Goal: Information Seeking & Learning: Understand process/instructions

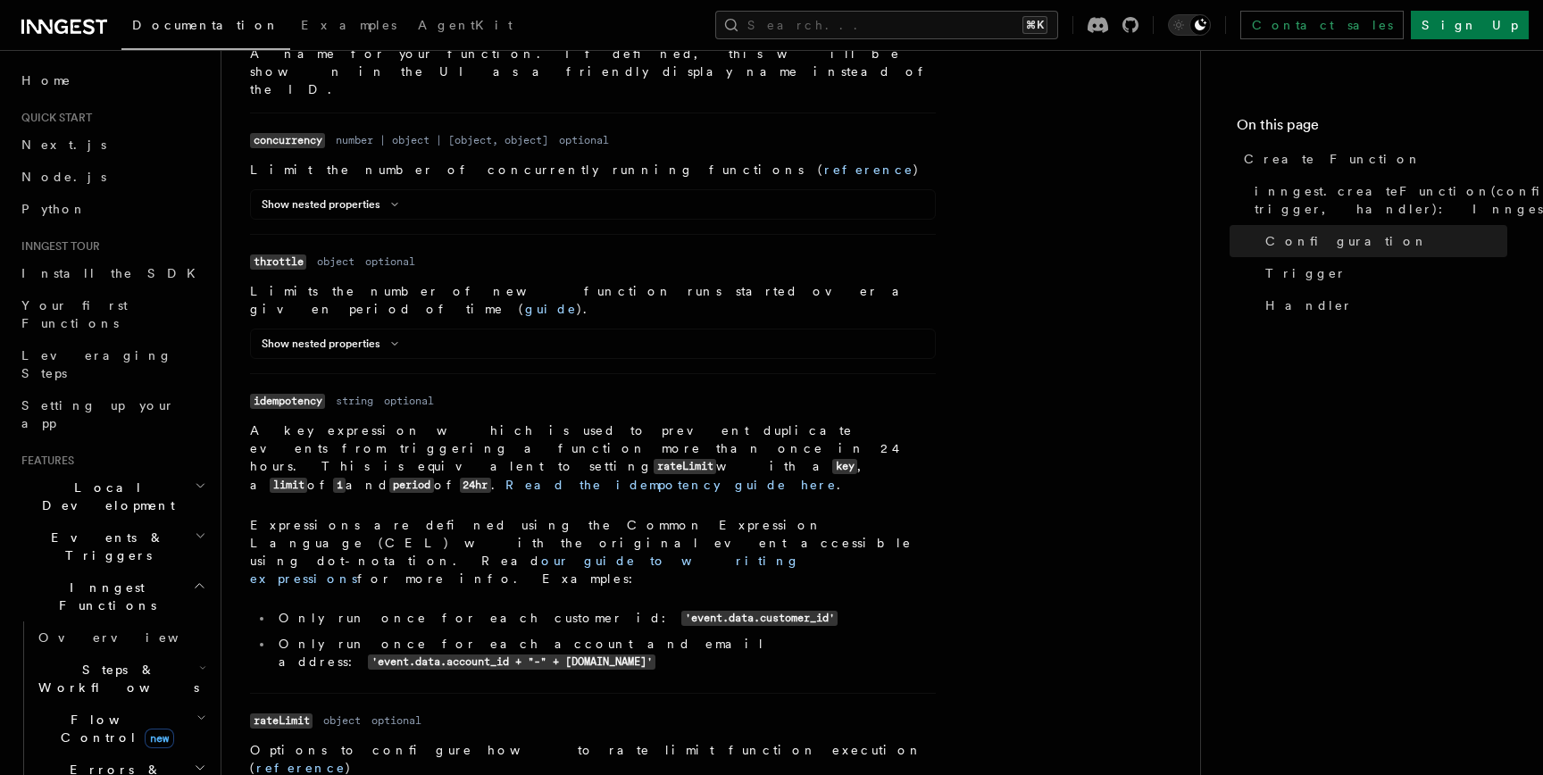
scroll to position [785, 0]
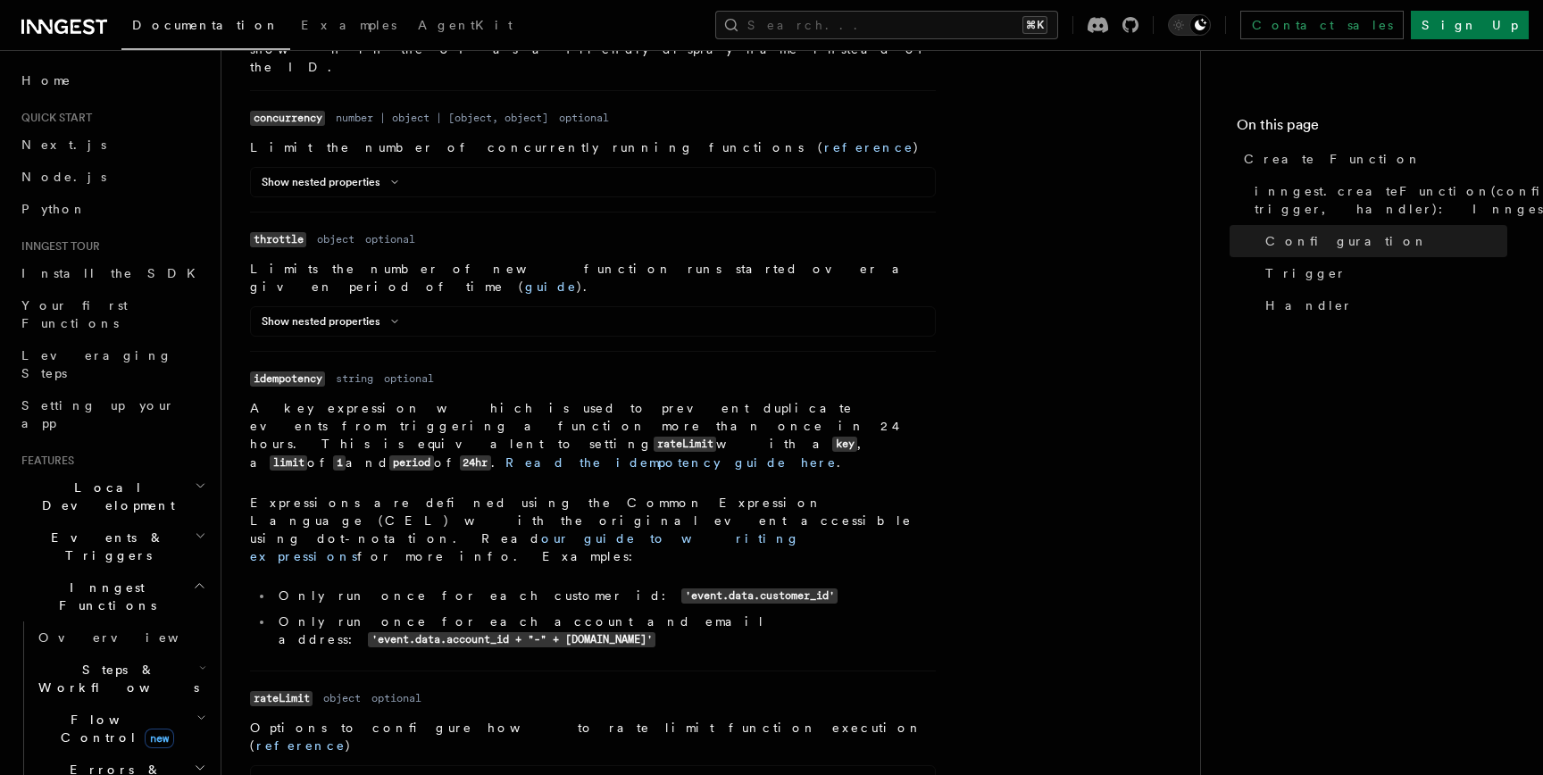
click at [279, 372] on code "idempotency" at bounding box center [287, 379] width 75 height 15
copy code "idempotency"
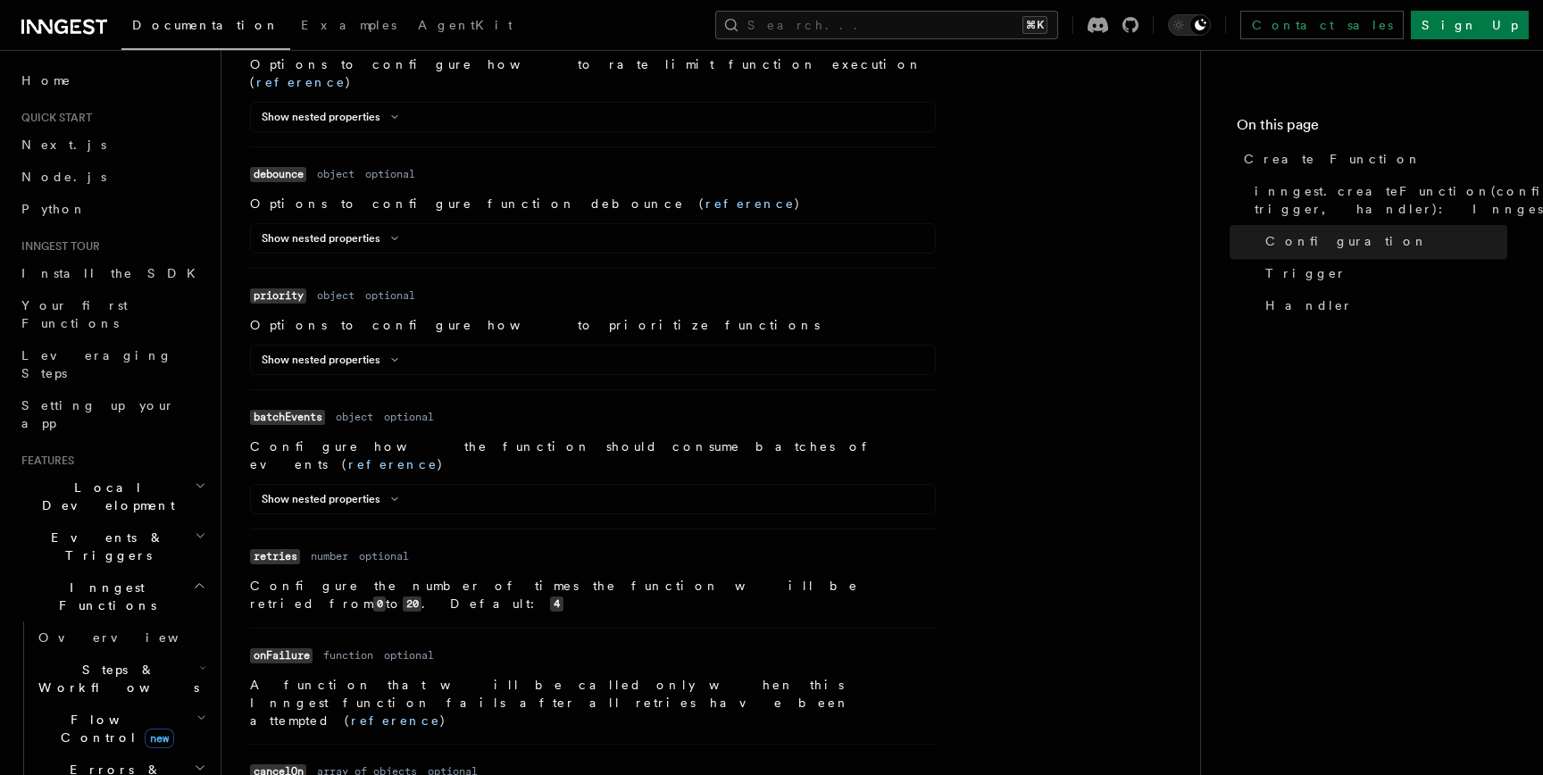
scroll to position [1473, 0]
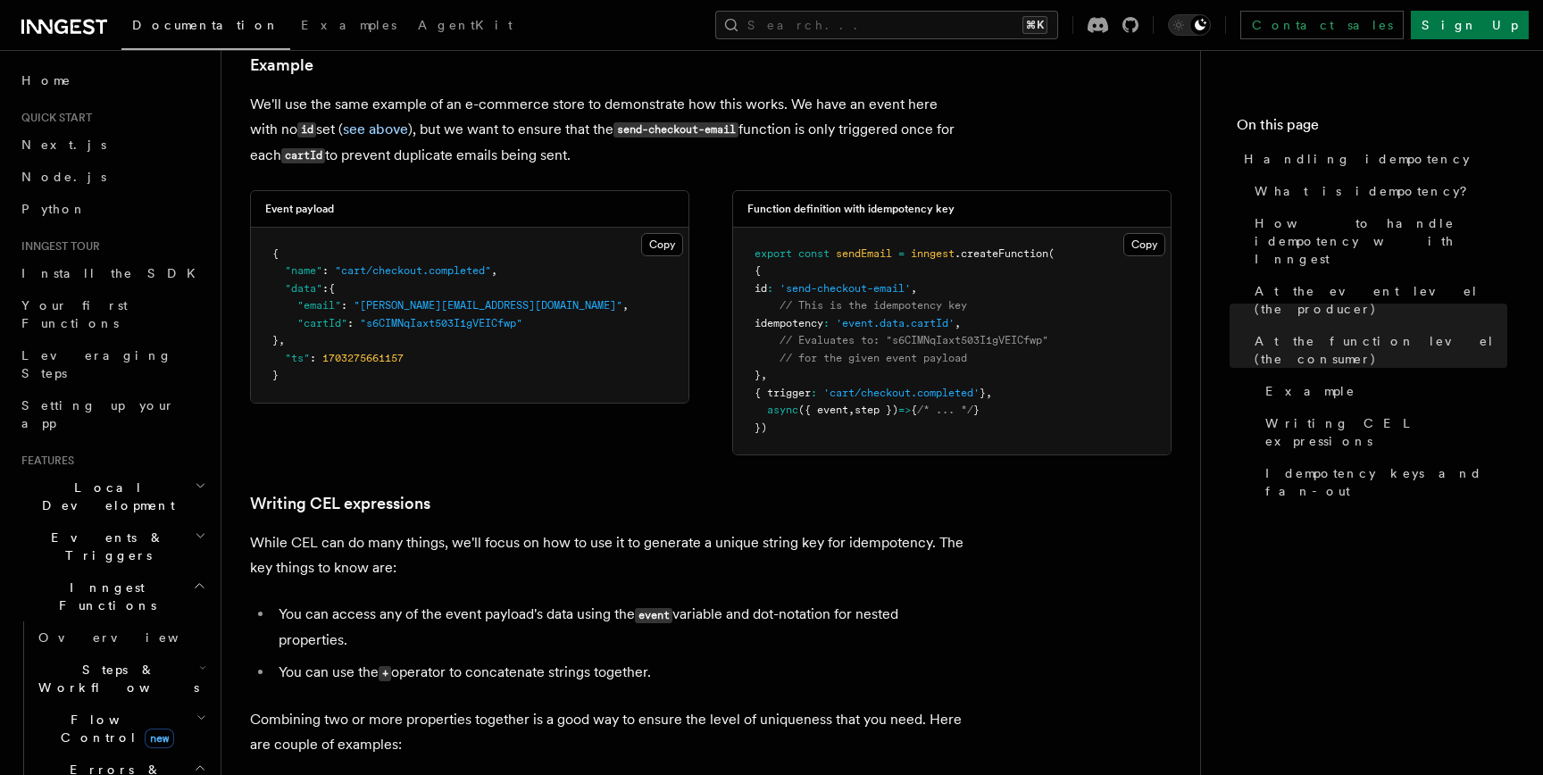
scroll to position [2417, 0]
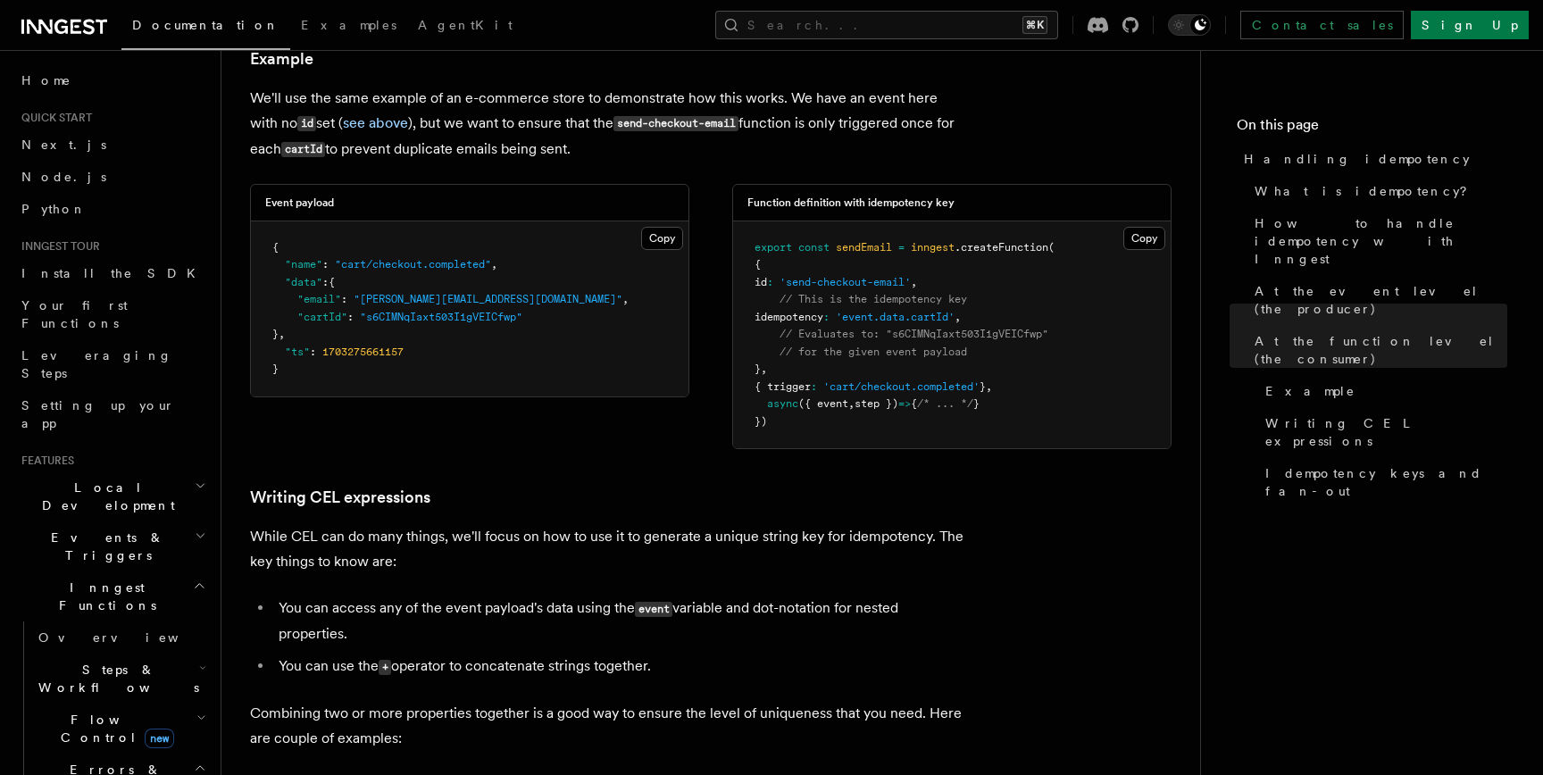
click at [812, 311] on span "idempotency" at bounding box center [789, 317] width 69 height 13
copy span "idempotency"
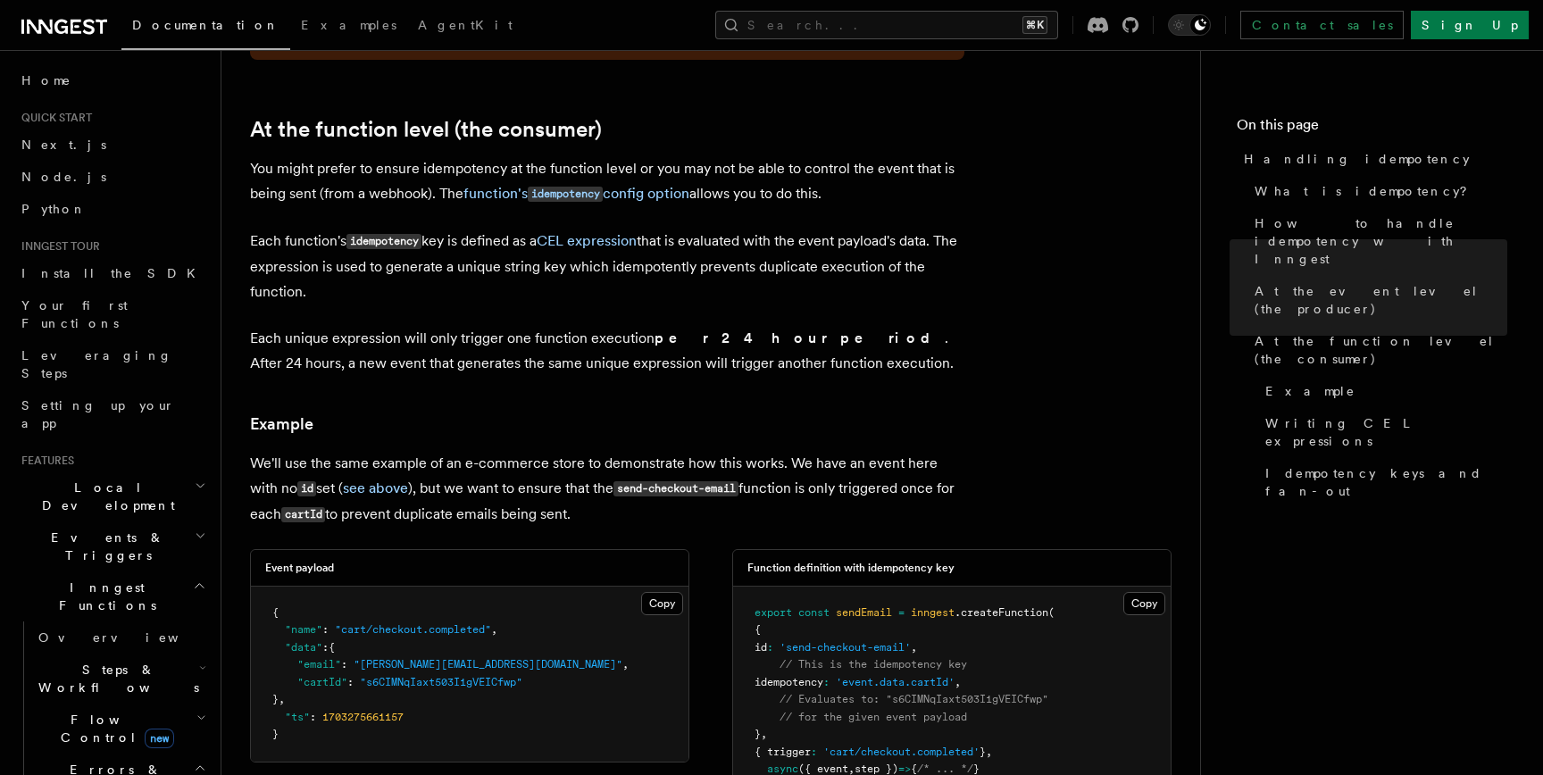
scroll to position [2070, 0]
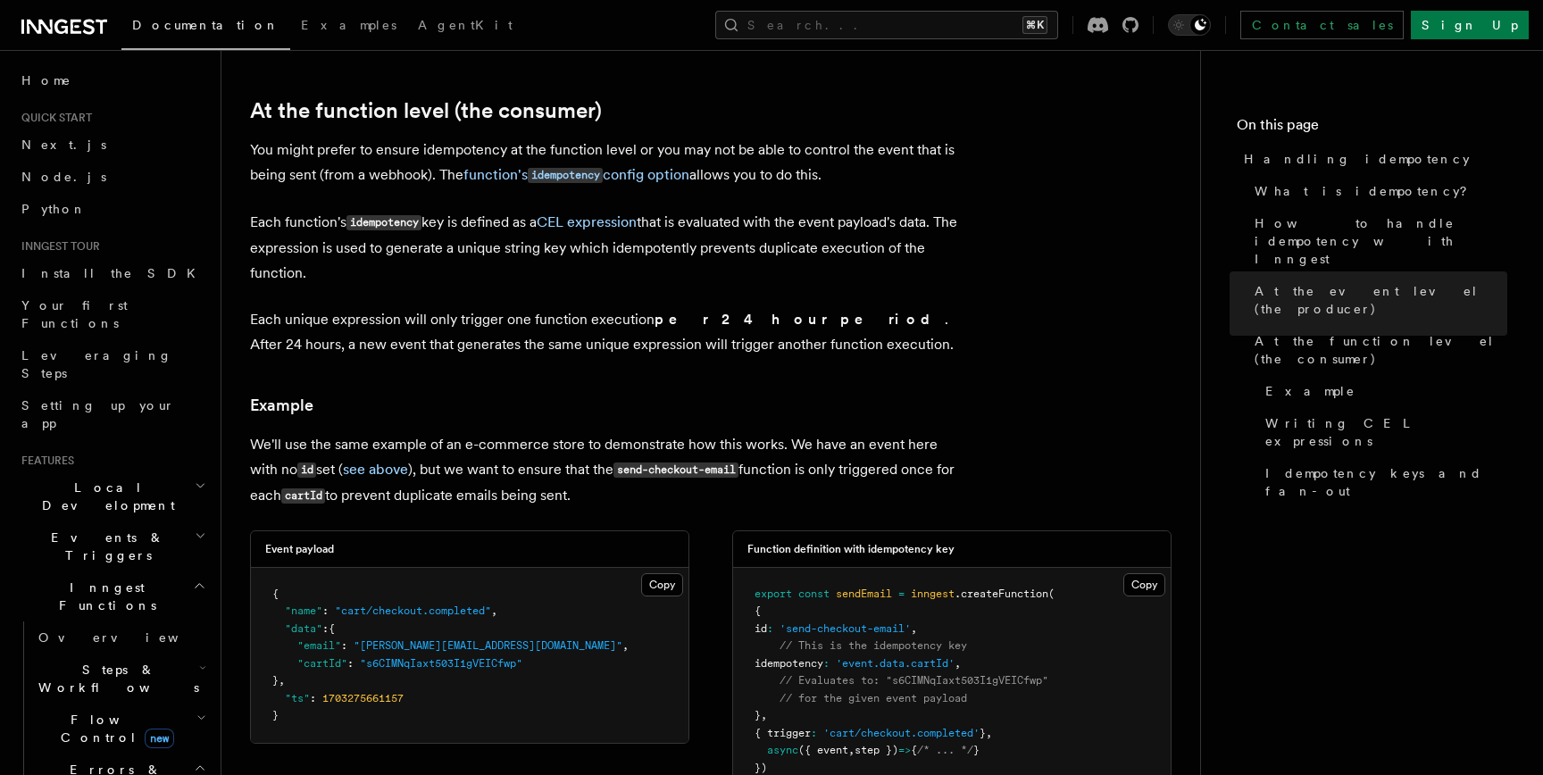
click at [708, 349] on article "Features Inngest Functions Errors & Retries Handling idempotency Ensuring that …" at bounding box center [711, 139] width 922 height 4262
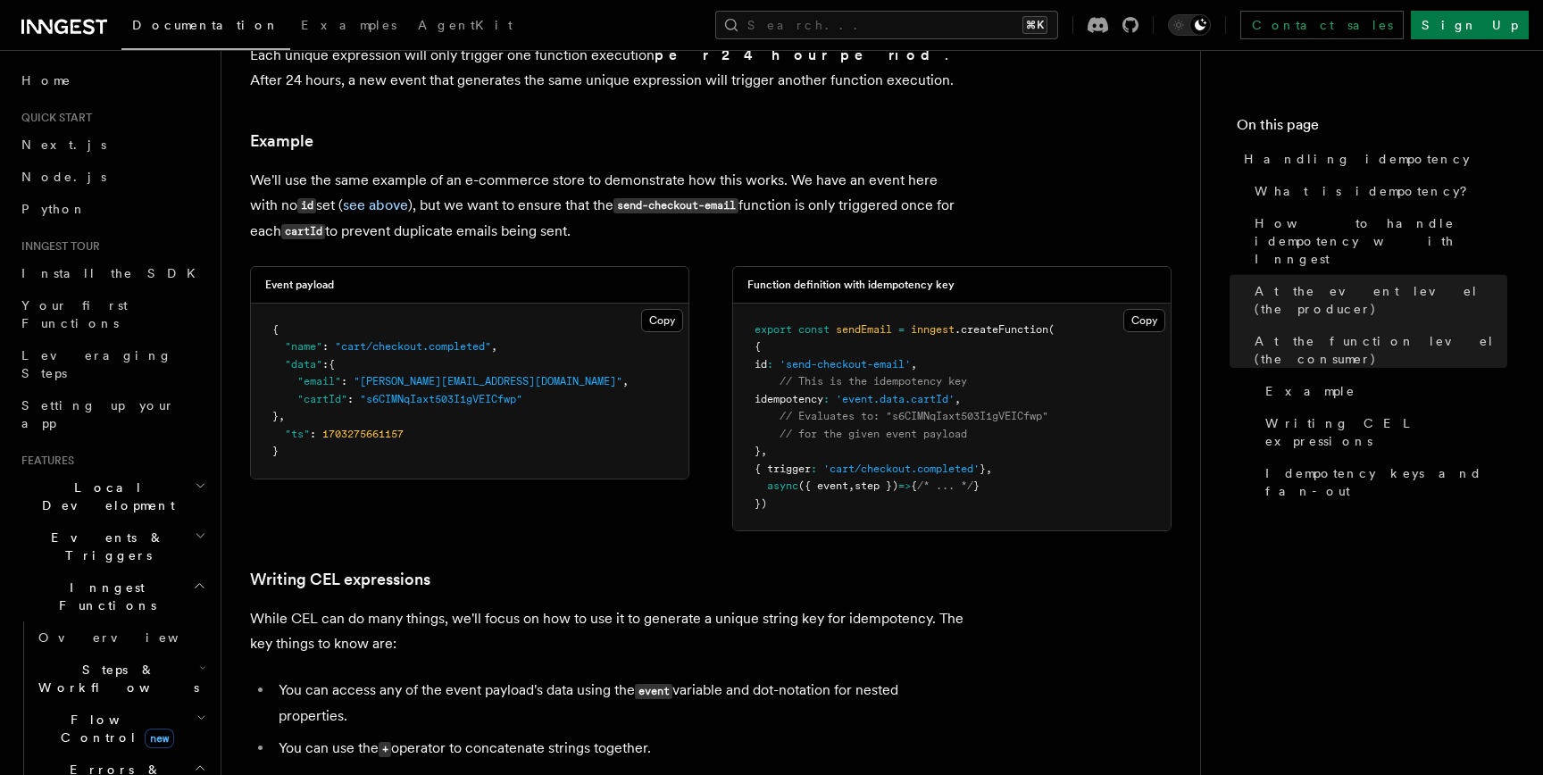
scroll to position [2334, 0]
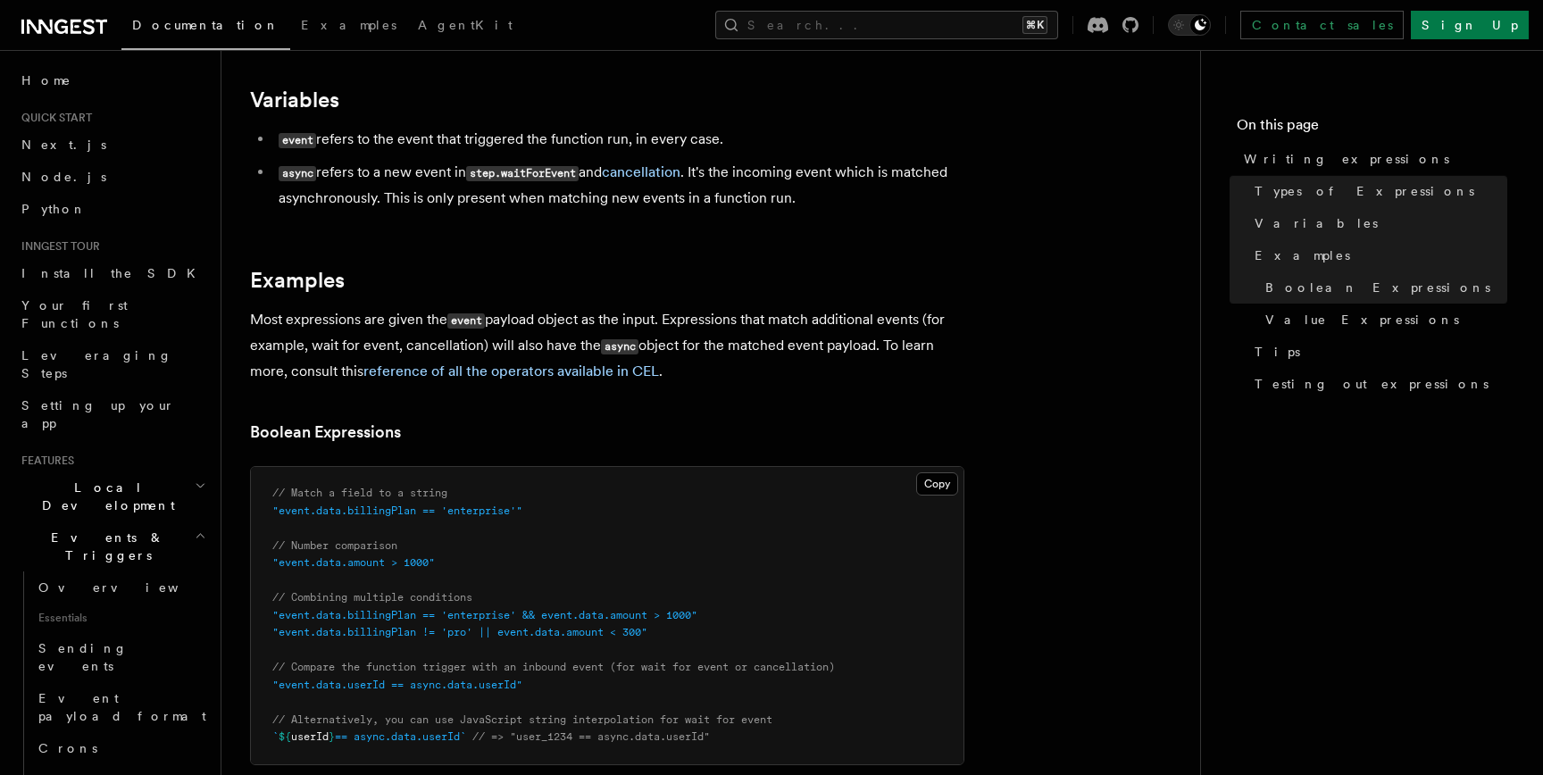
scroll to position [596, 0]
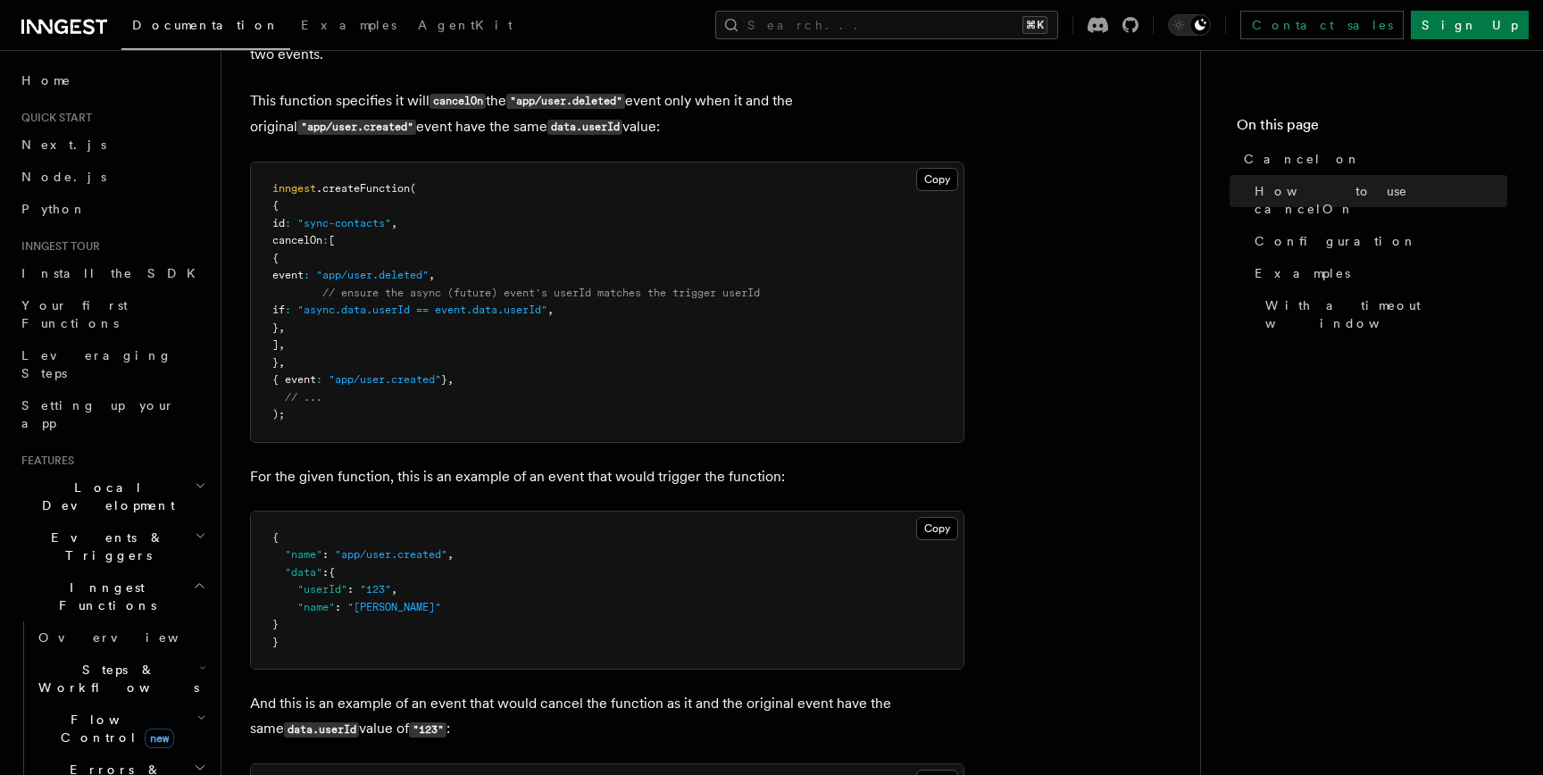
scroll to position [787, 0]
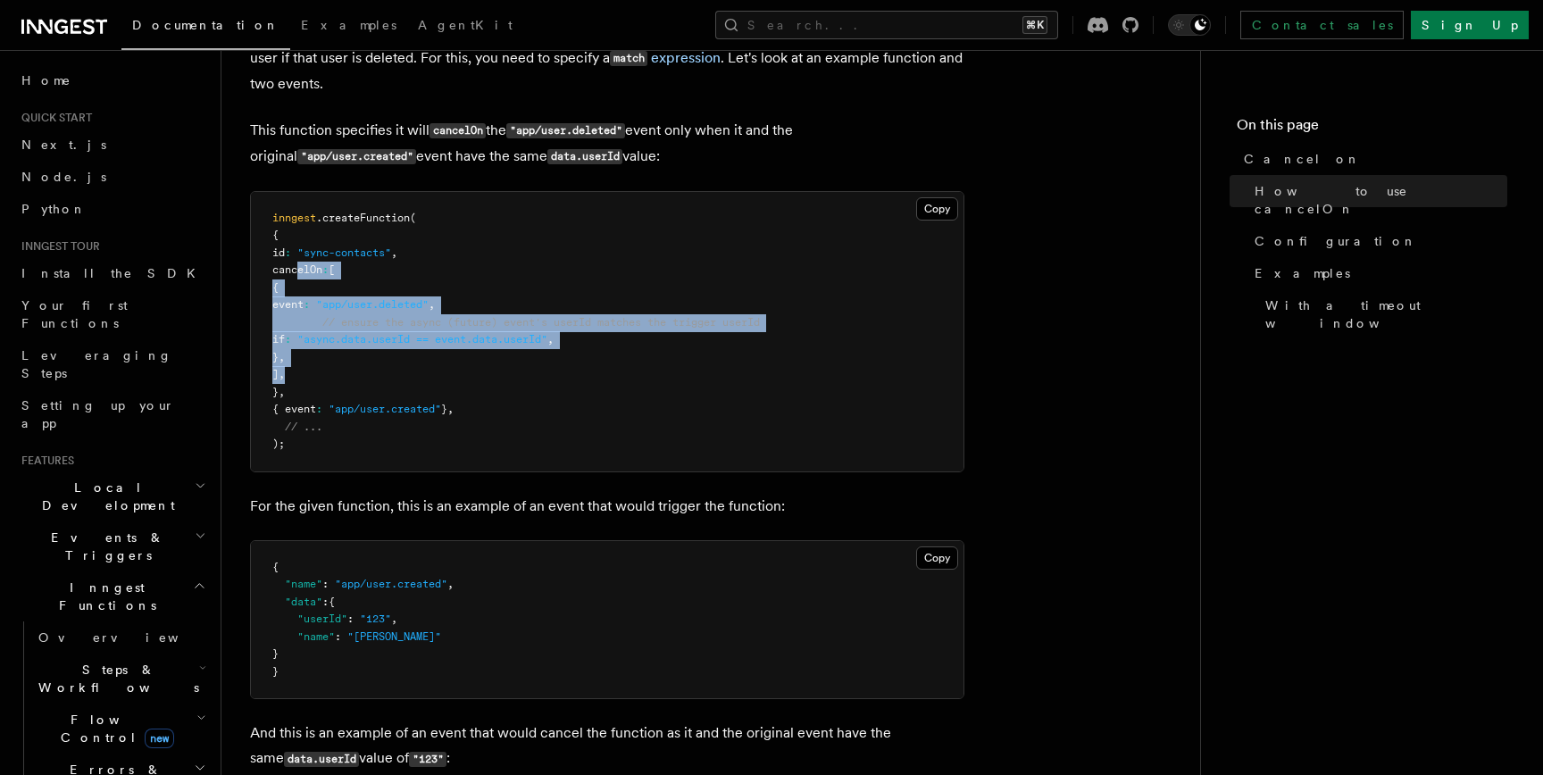
drag, startPoint x: 300, startPoint y: 270, endPoint x: 321, endPoint y: 372, distance: 104.8
click at [321, 372] on pre "inngest .createFunction ( { id : "sync-contacts" , cancelOn : [ { event : "app/…" at bounding box center [607, 332] width 713 height 280
copy code "cancelOn : [ { event : "app/user.deleted" , // ensure the async (future) event'…"
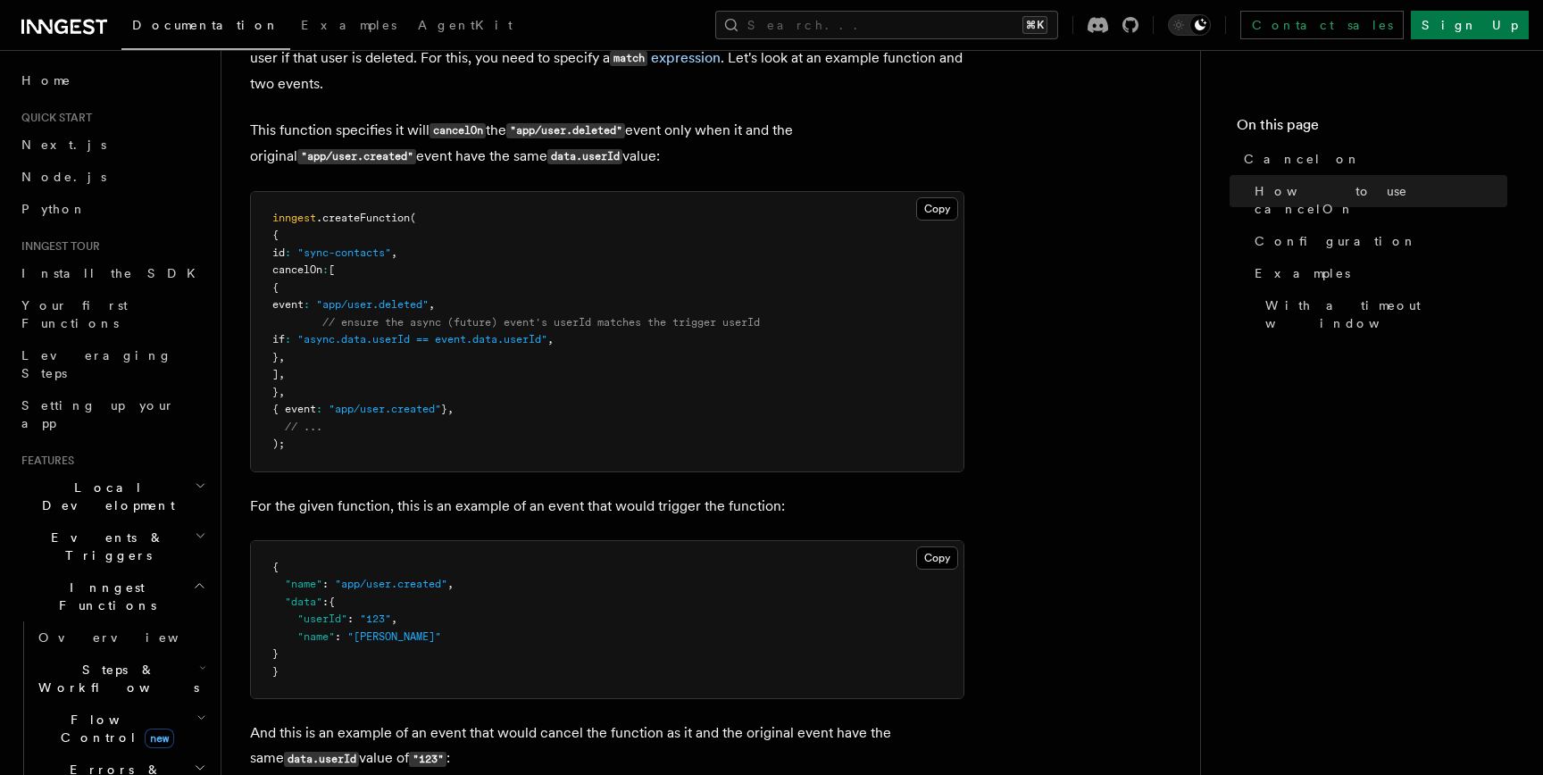
click at [788, 400] on pre "inngest .createFunction ( { id : "sync-contacts" , cancelOn : [ { event : "app/…" at bounding box center [607, 332] width 713 height 280
